Goal: Find specific page/section

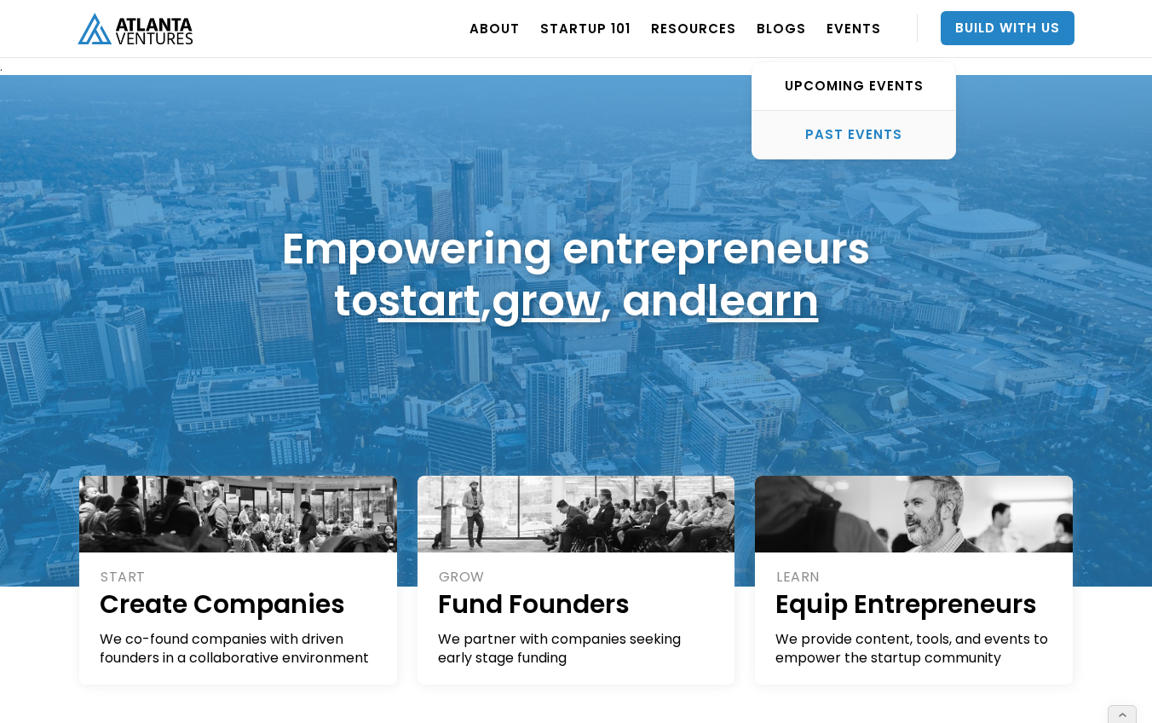
click at [833, 130] on div "PAST EVENTS" at bounding box center [853, 134] width 203 height 17
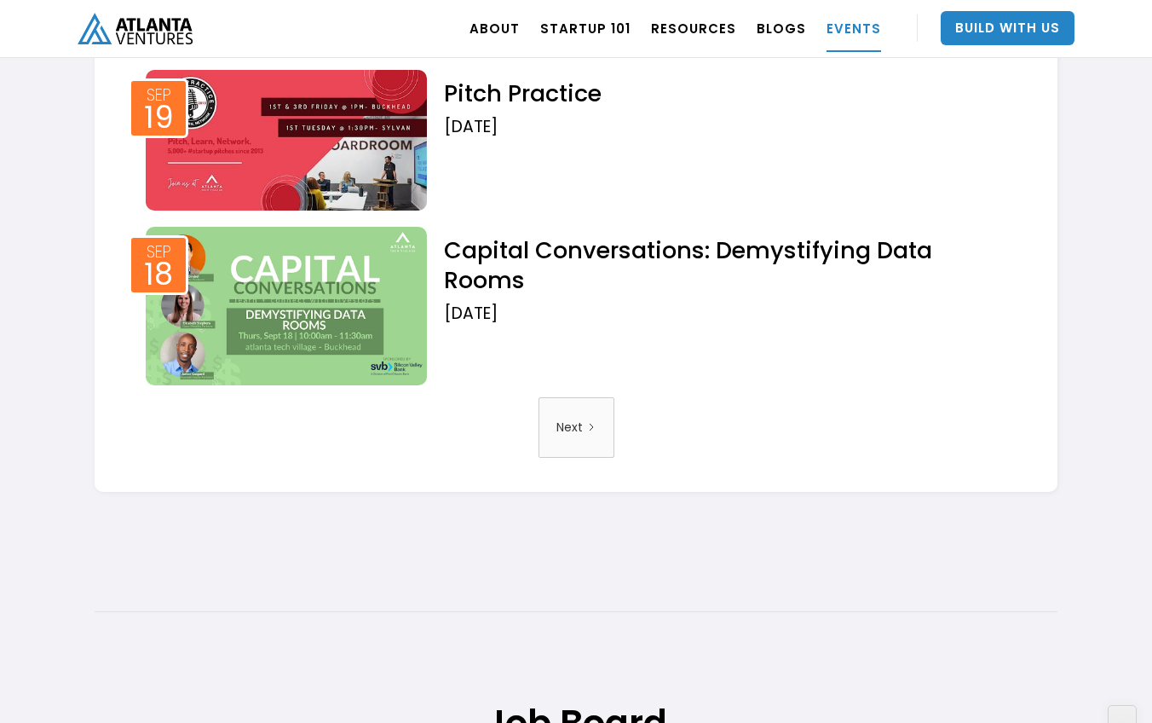
scroll to position [3695, 0]
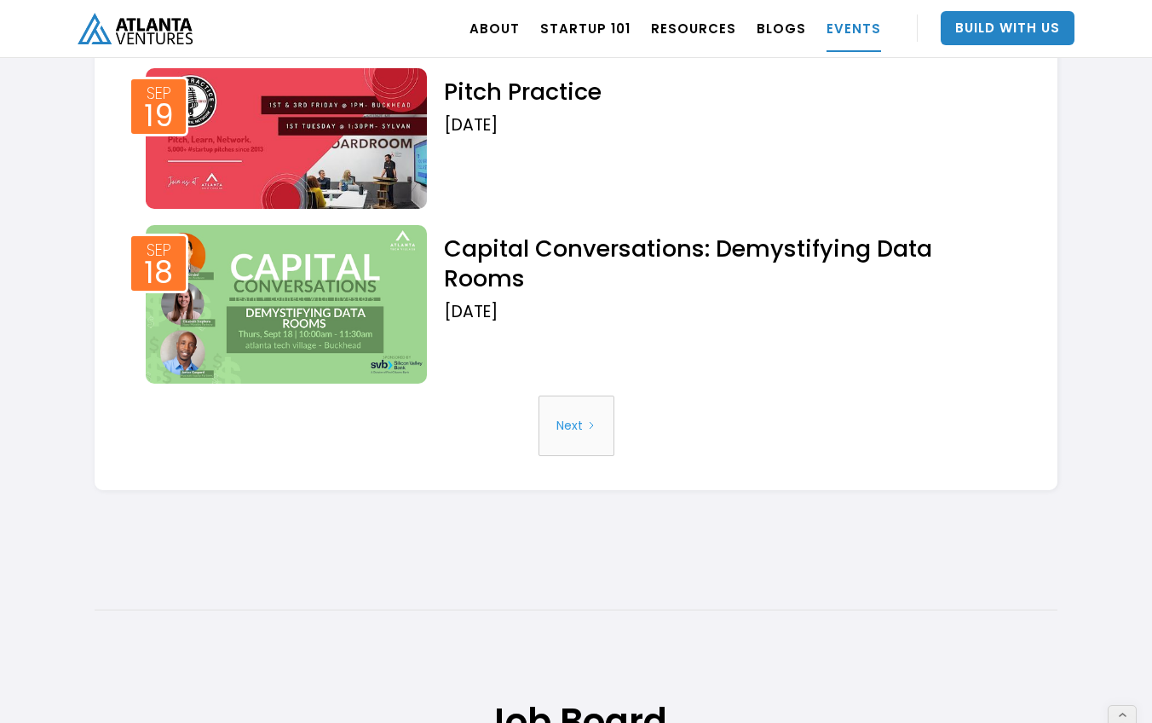
click at [588, 430] on icon "Next Page" at bounding box center [591, 425] width 10 height 10
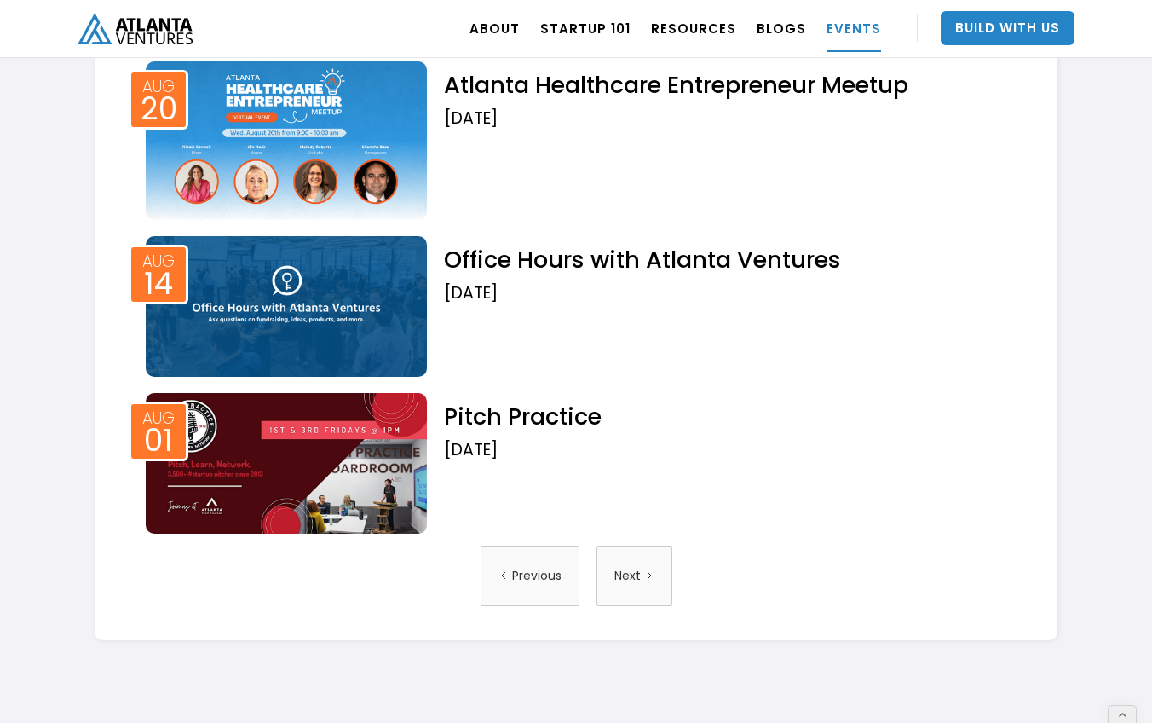
scroll to position [4150, 0]
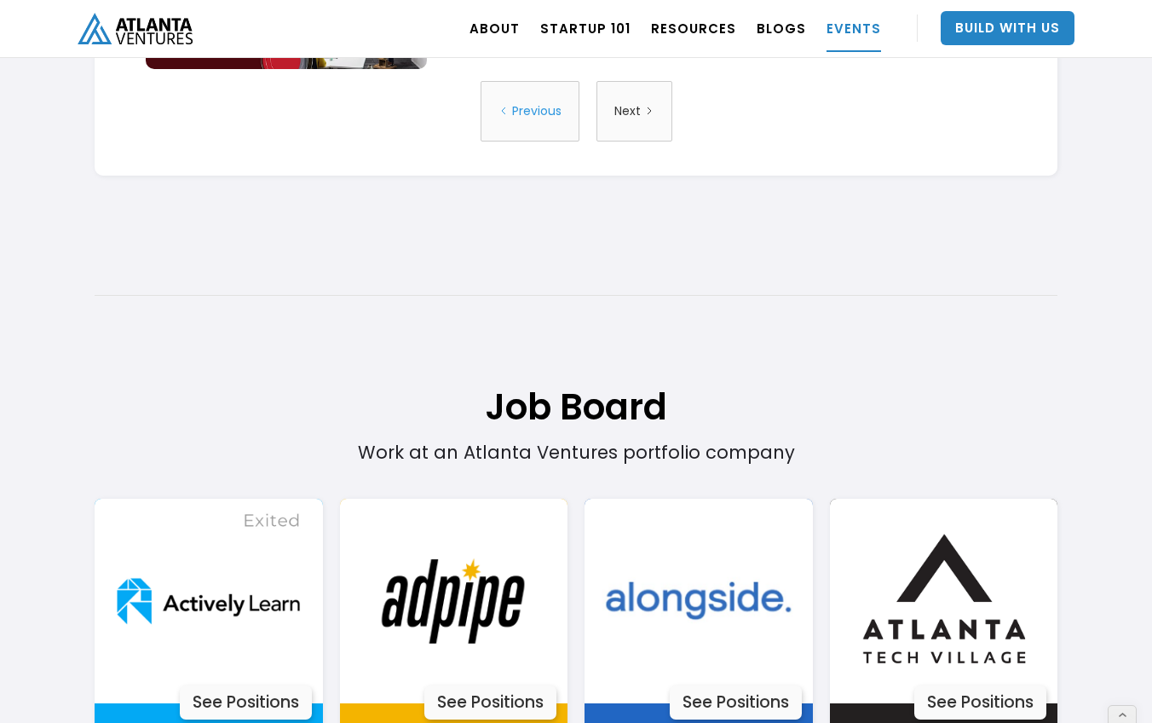
click at [534, 133] on div "Previous" at bounding box center [536, 110] width 49 height 43
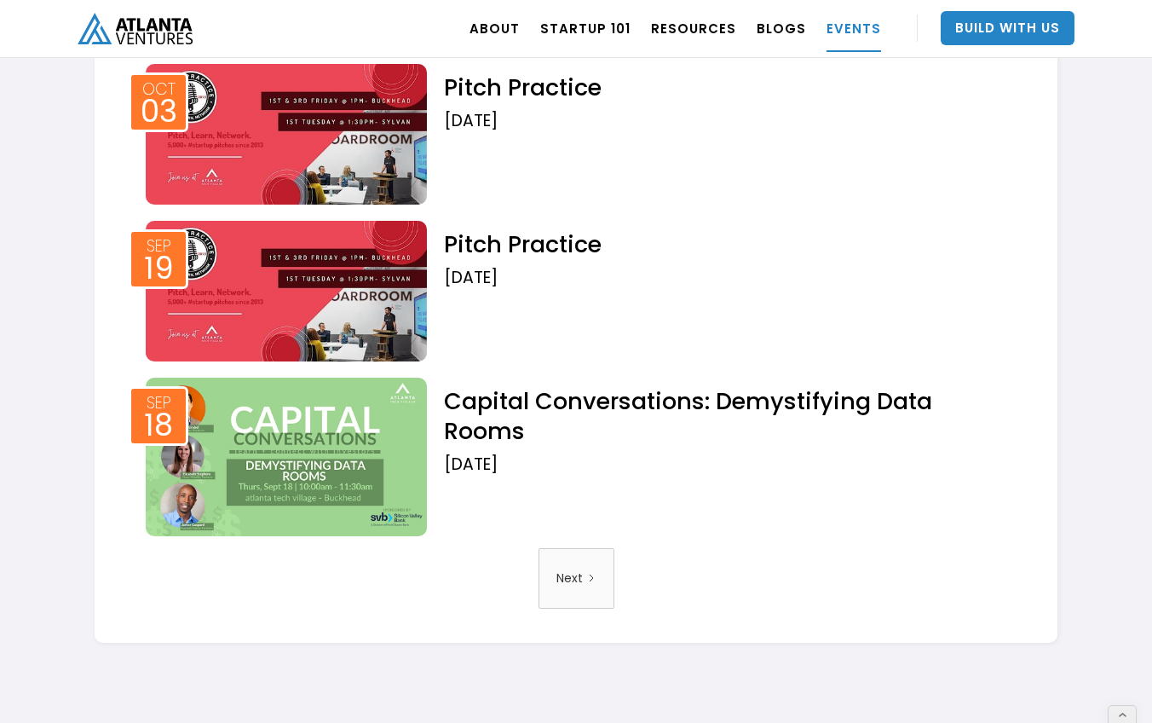
scroll to position [3558, 0]
